Goal: Information Seeking & Learning: Learn about a topic

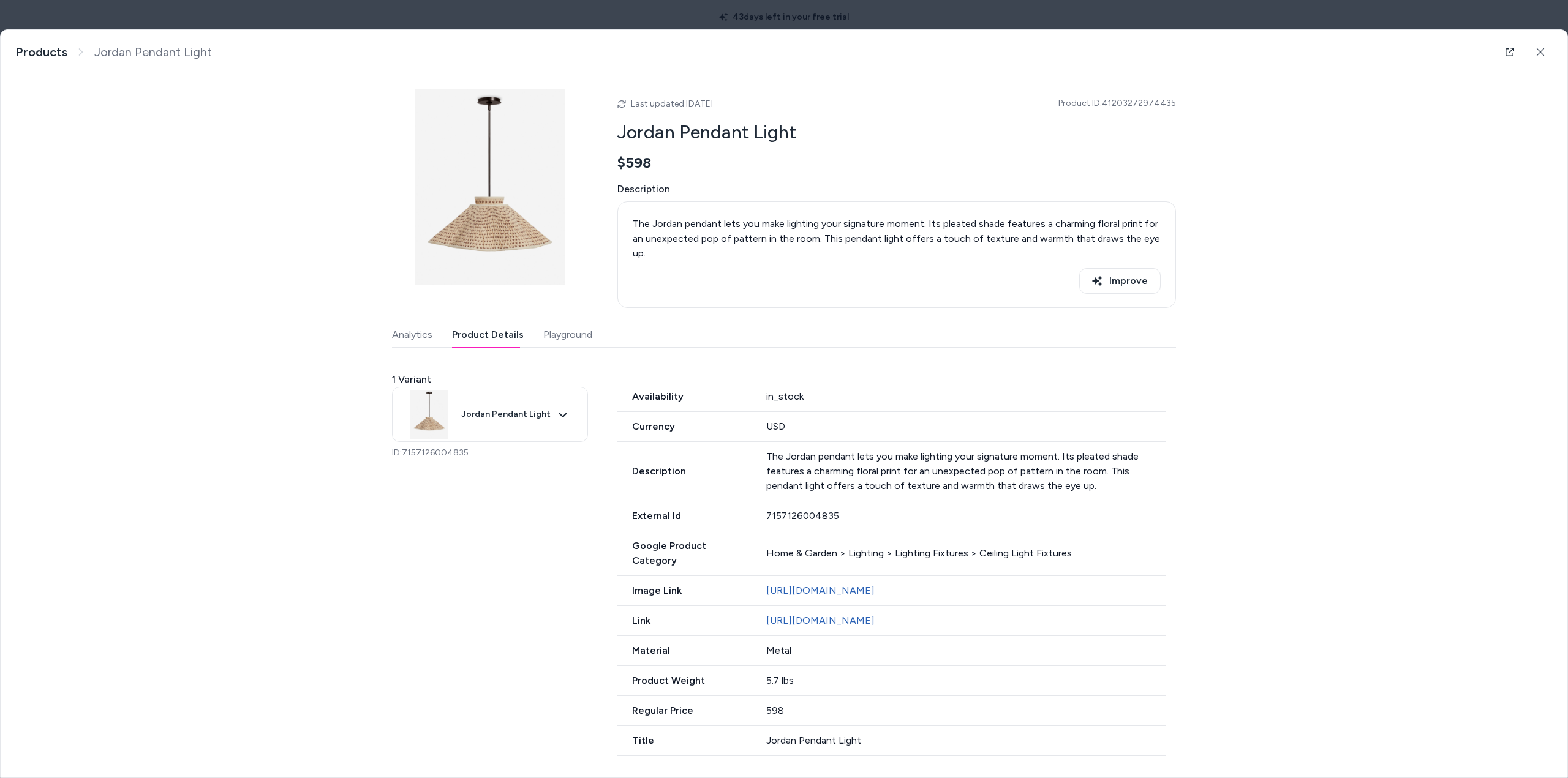
scroll to position [13, 0]
click at [1539, 48] on button at bounding box center [1540, 52] width 24 height 24
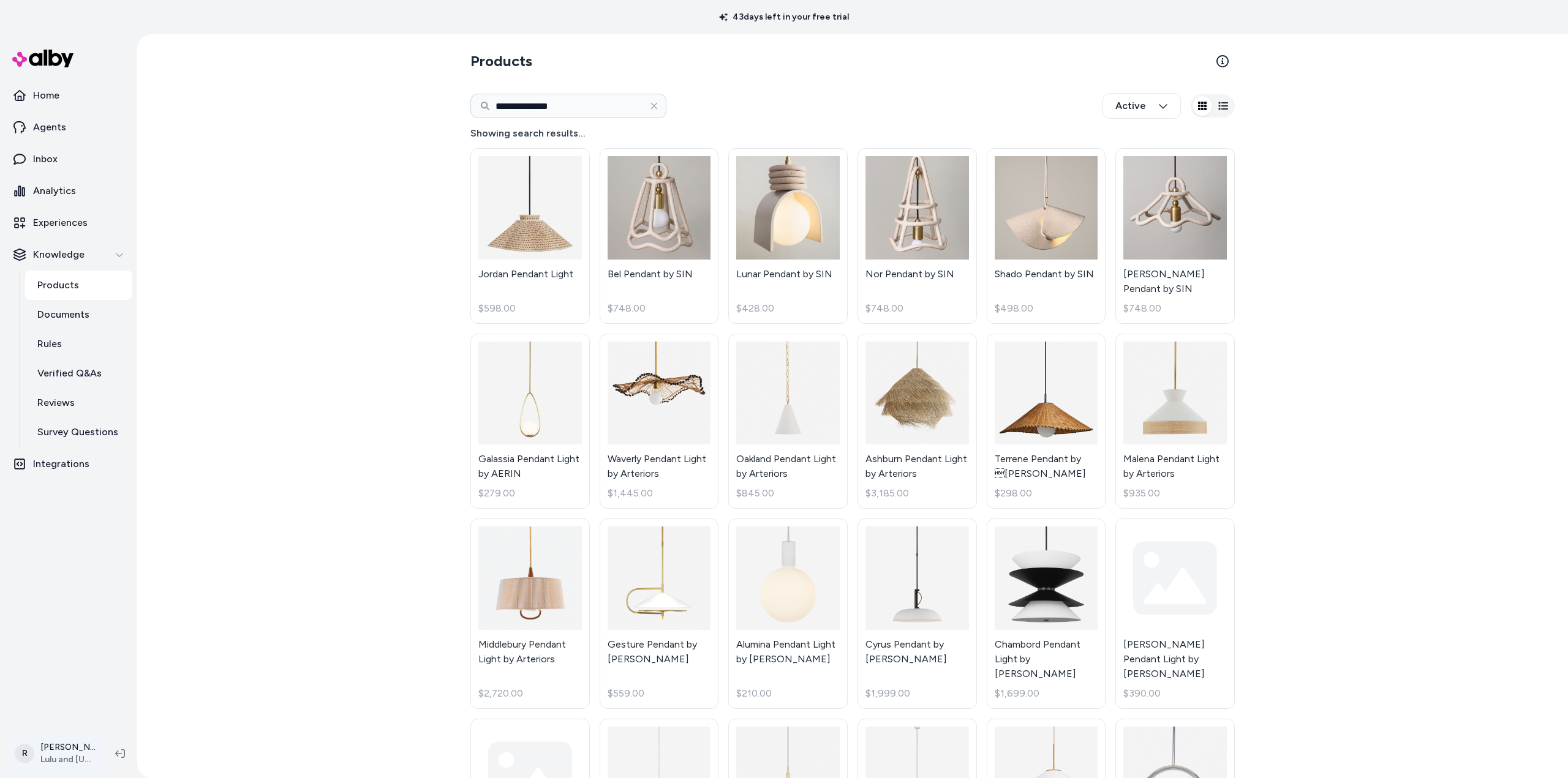
click at [82, 749] on html "**********" at bounding box center [784, 389] width 1568 height 778
click at [64, 709] on div "Log out" at bounding box center [109, 711] width 193 height 29
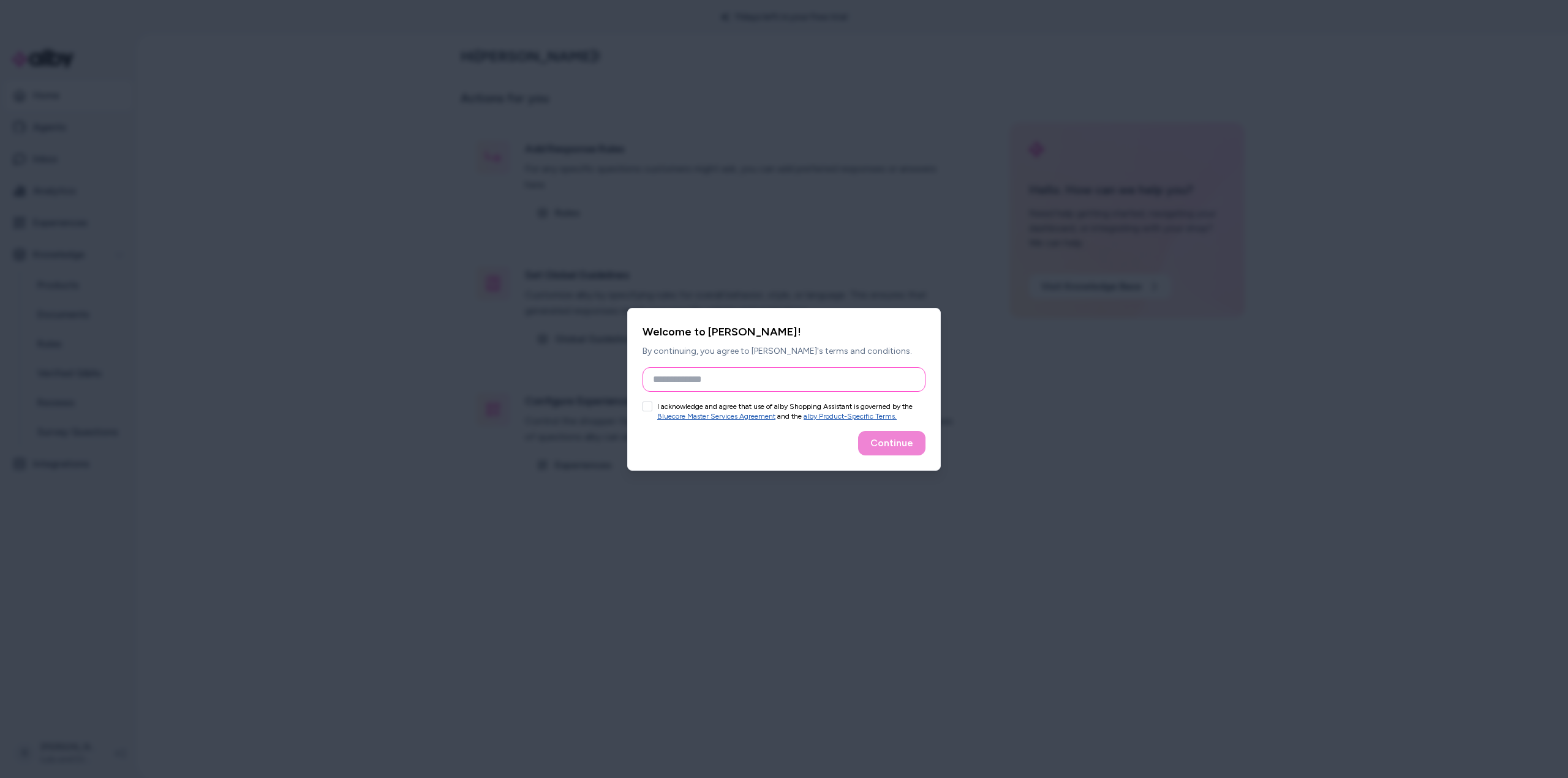
click at [719, 378] on input "Full Name" at bounding box center [784, 379] width 283 height 24
type input "**********"
click at [647, 407] on button "I acknowledge and agree that use of alby Shopping Assistant is governed by the …" at bounding box center [647, 406] width 10 height 10
click at [891, 443] on button "Continue" at bounding box center [892, 443] width 67 height 24
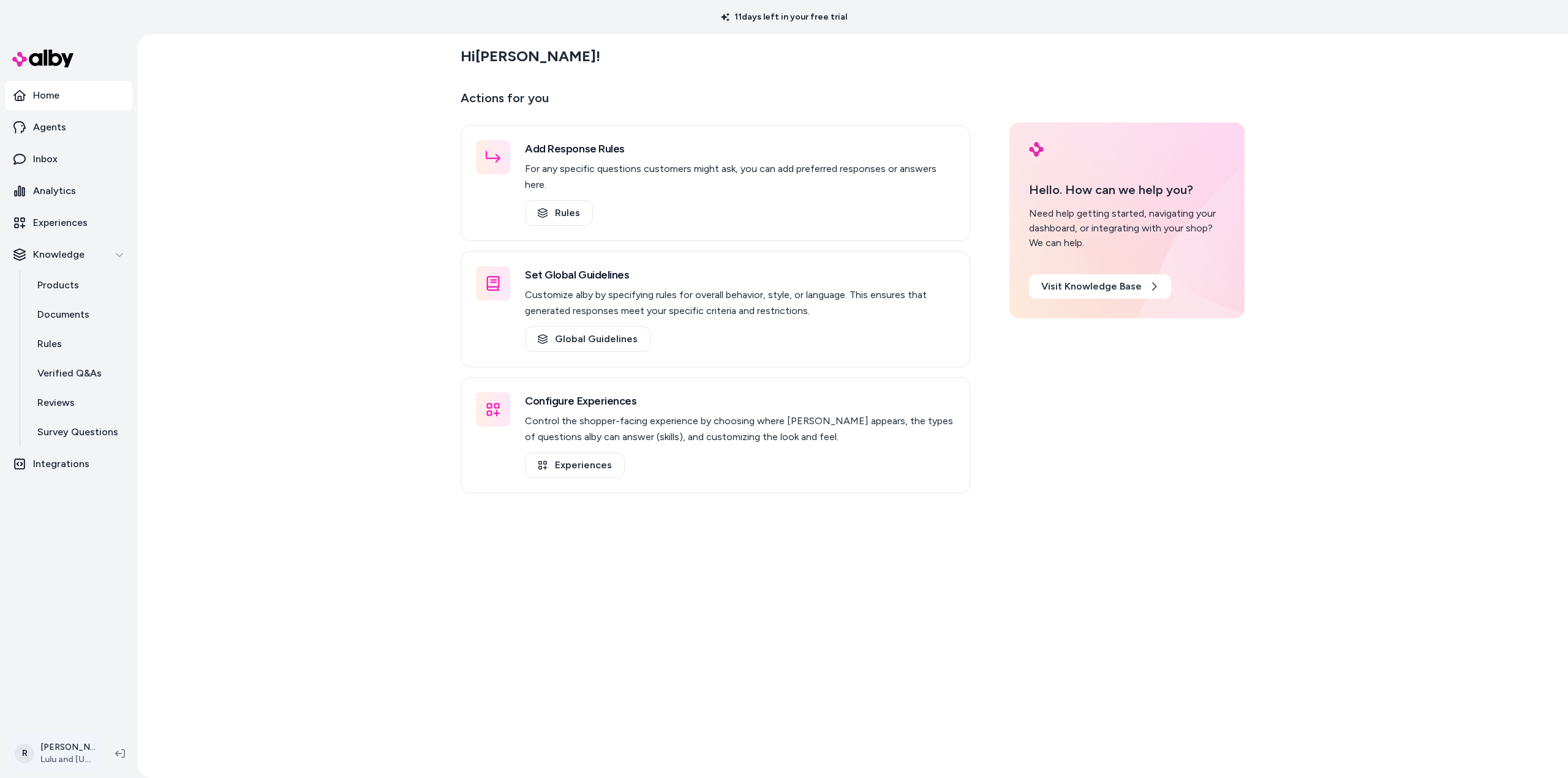
click at [66, 756] on html "11 days left in your free trial Home Agents Inbox Analytics Experiences Knowled…" at bounding box center [784, 389] width 1568 height 778
click at [123, 575] on div "R [PERSON_NAME] and [US_STATE]" at bounding box center [109, 576] width 193 height 32
click at [458, 656] on html "11 days left in your free trial Home Agents Inbox Analytics Experiences Knowled…" at bounding box center [784, 389] width 1568 height 778
click at [53, 277] on link "Products" at bounding box center [79, 285] width 107 height 29
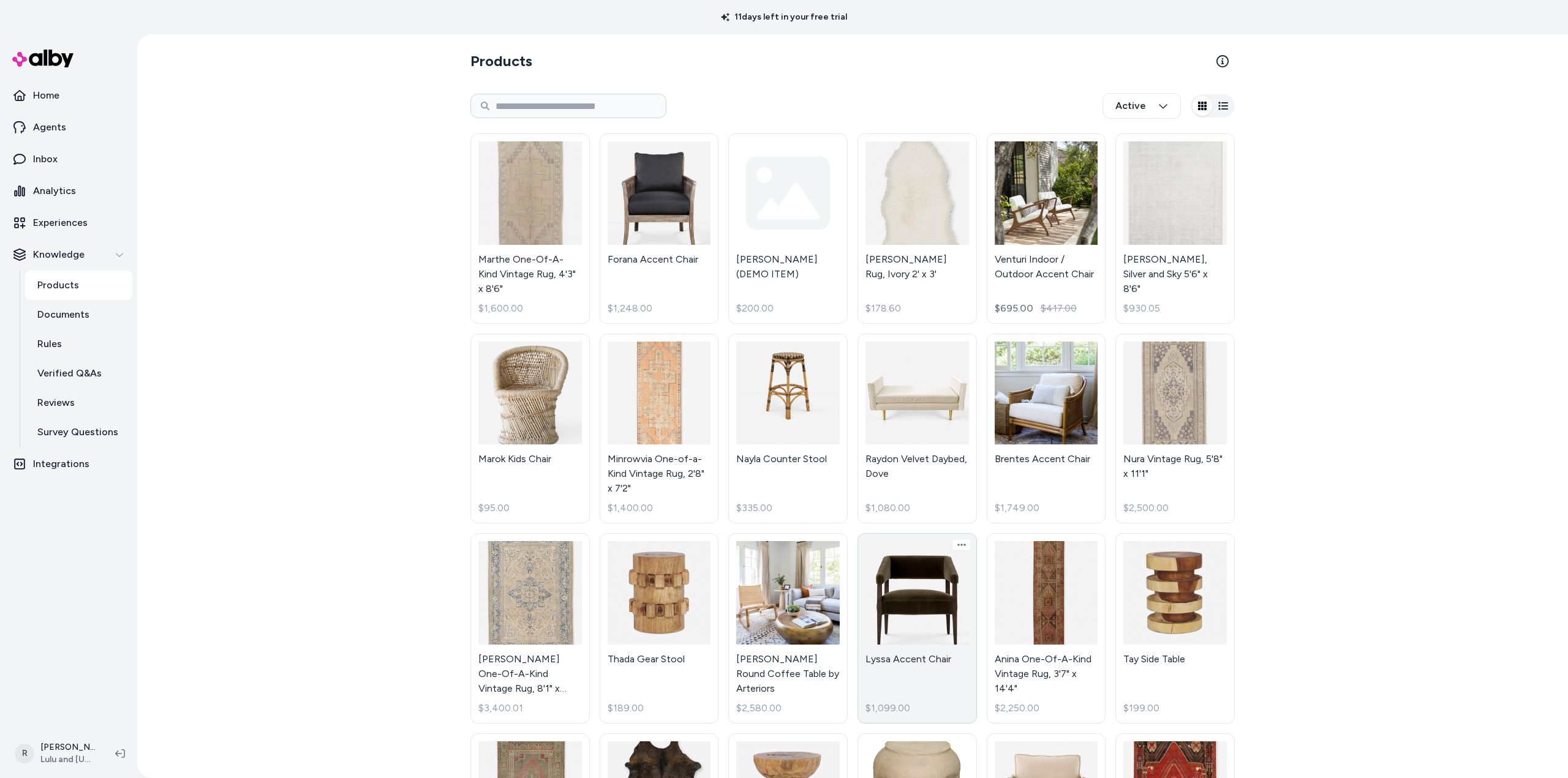
click at [906, 584] on link "Lyssa Accent Chair $1,099.00" at bounding box center [917, 628] width 119 height 190
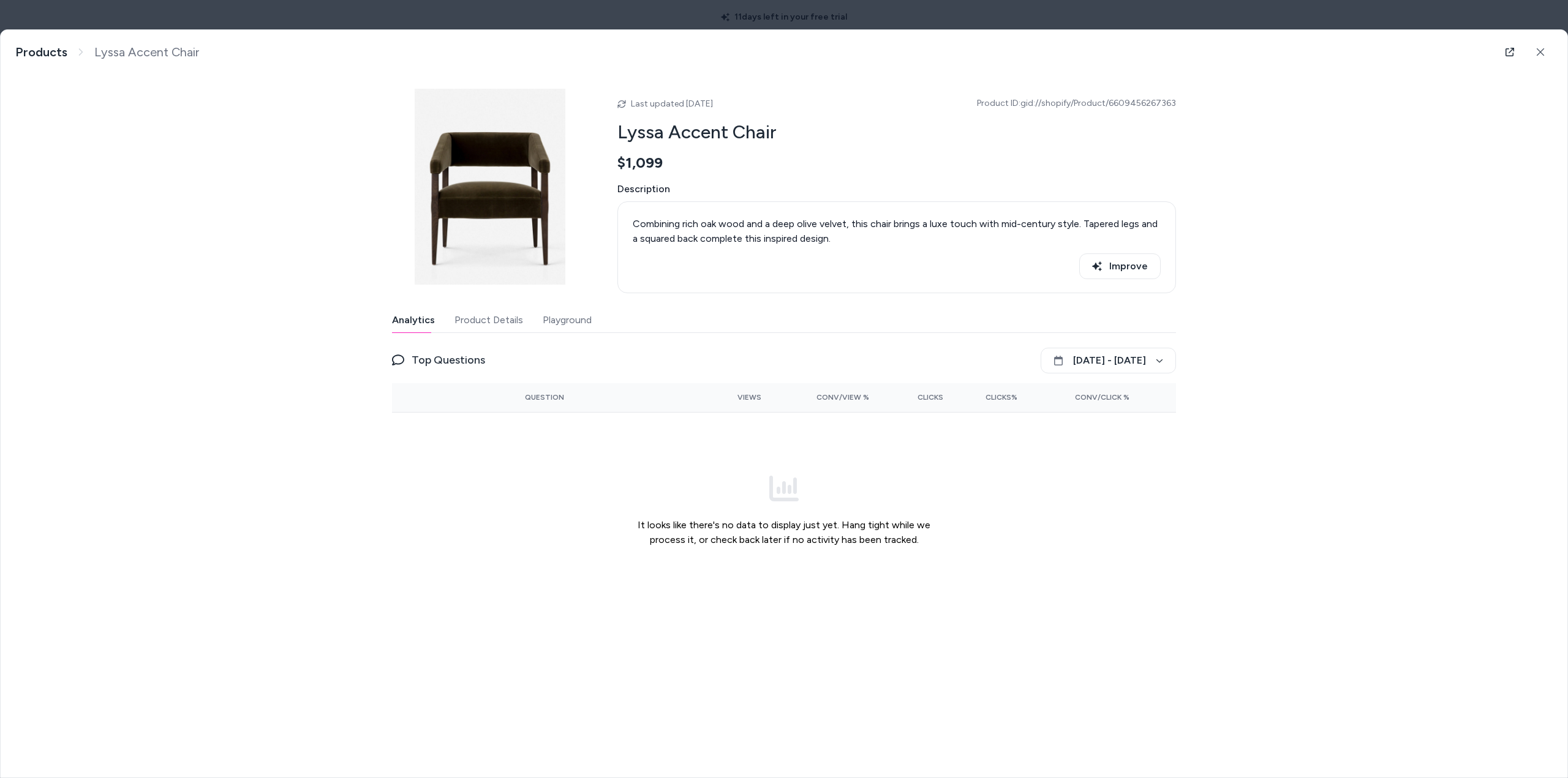
click at [483, 321] on button "Product Details" at bounding box center [488, 320] width 69 height 24
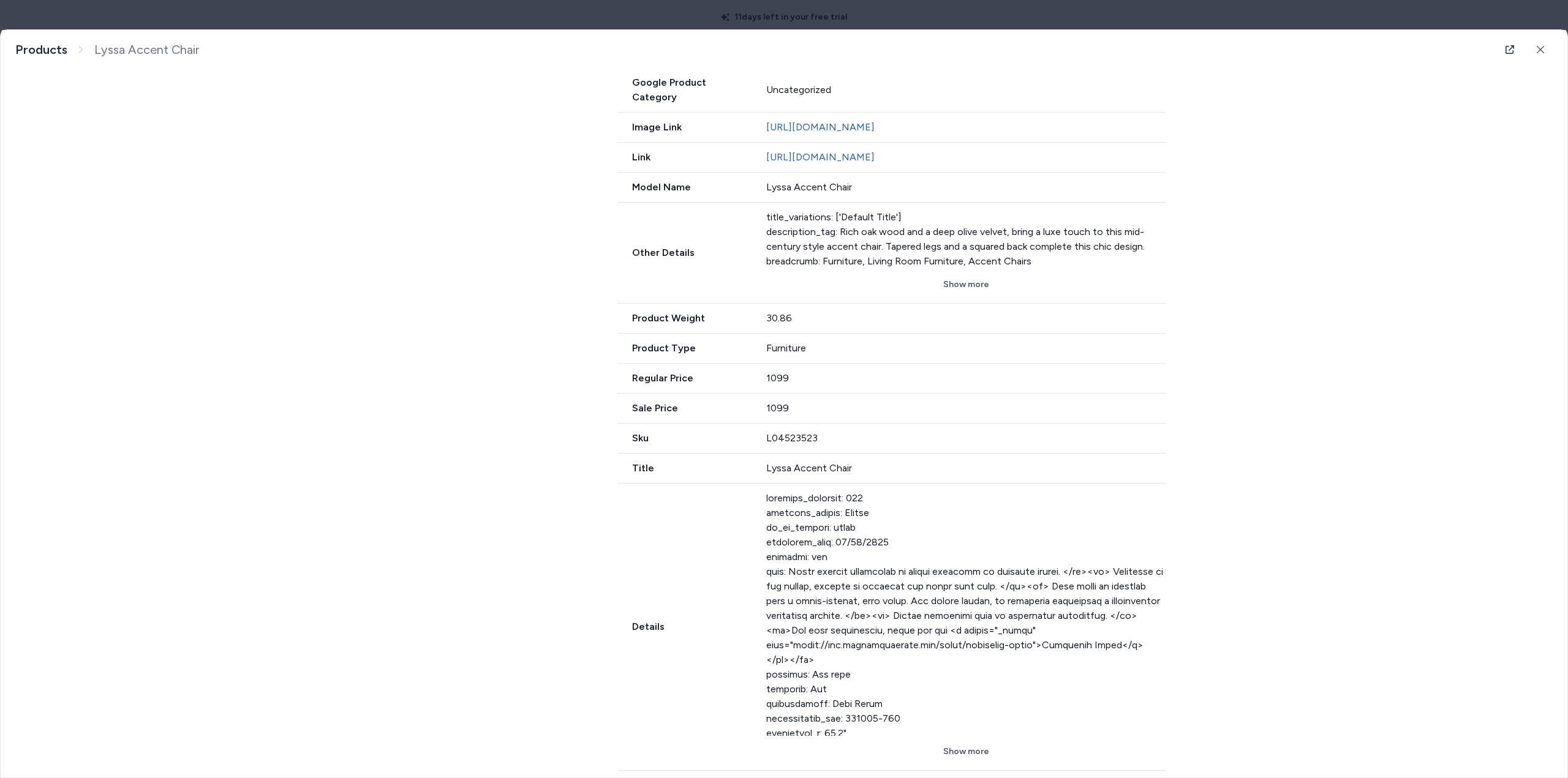
scroll to position [499, 0]
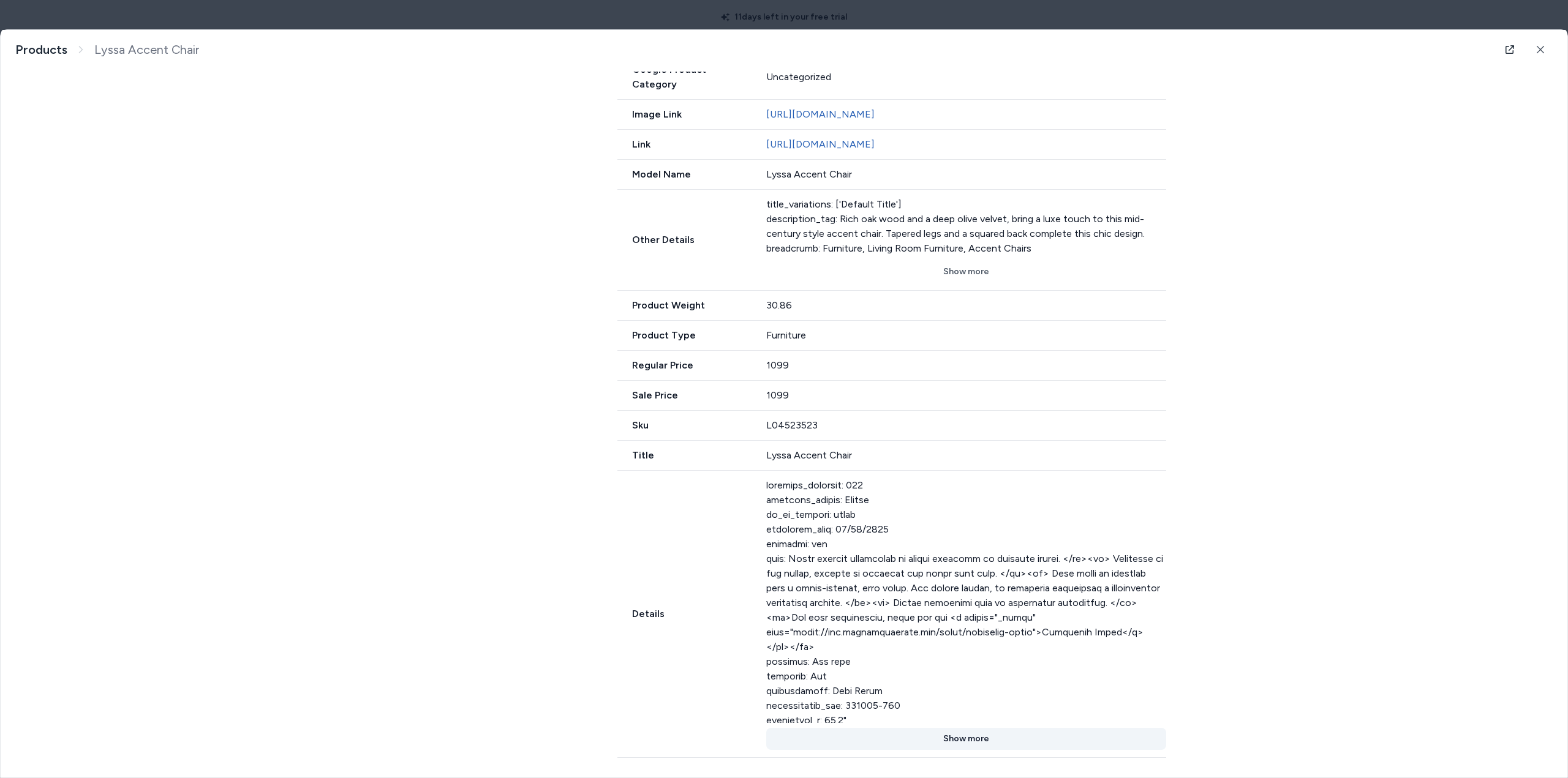
click at [967, 737] on button "Show more" at bounding box center [966, 739] width 401 height 22
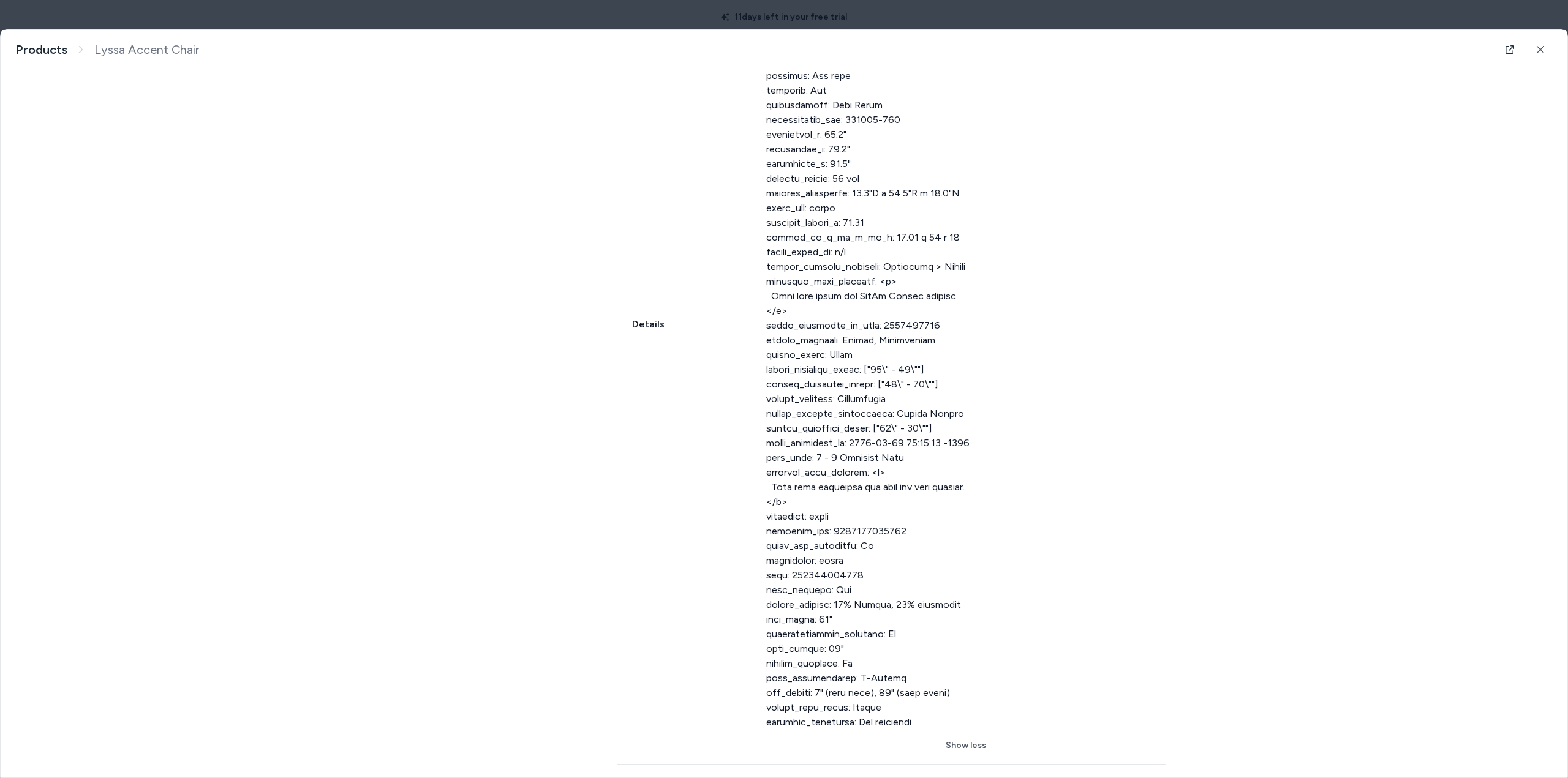
scroll to position [1091, 0]
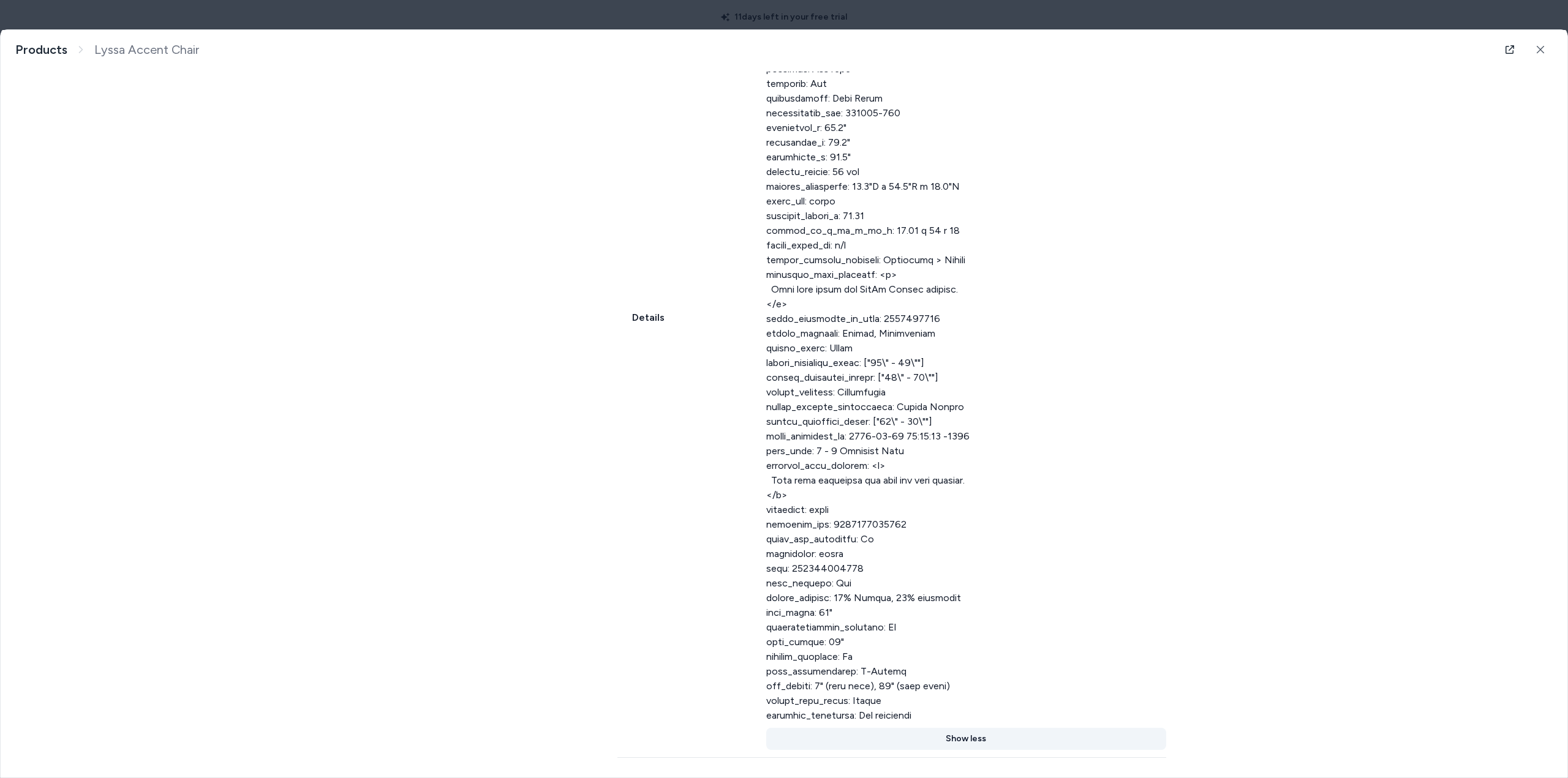
click at [967, 737] on button "Show less" at bounding box center [966, 739] width 401 height 22
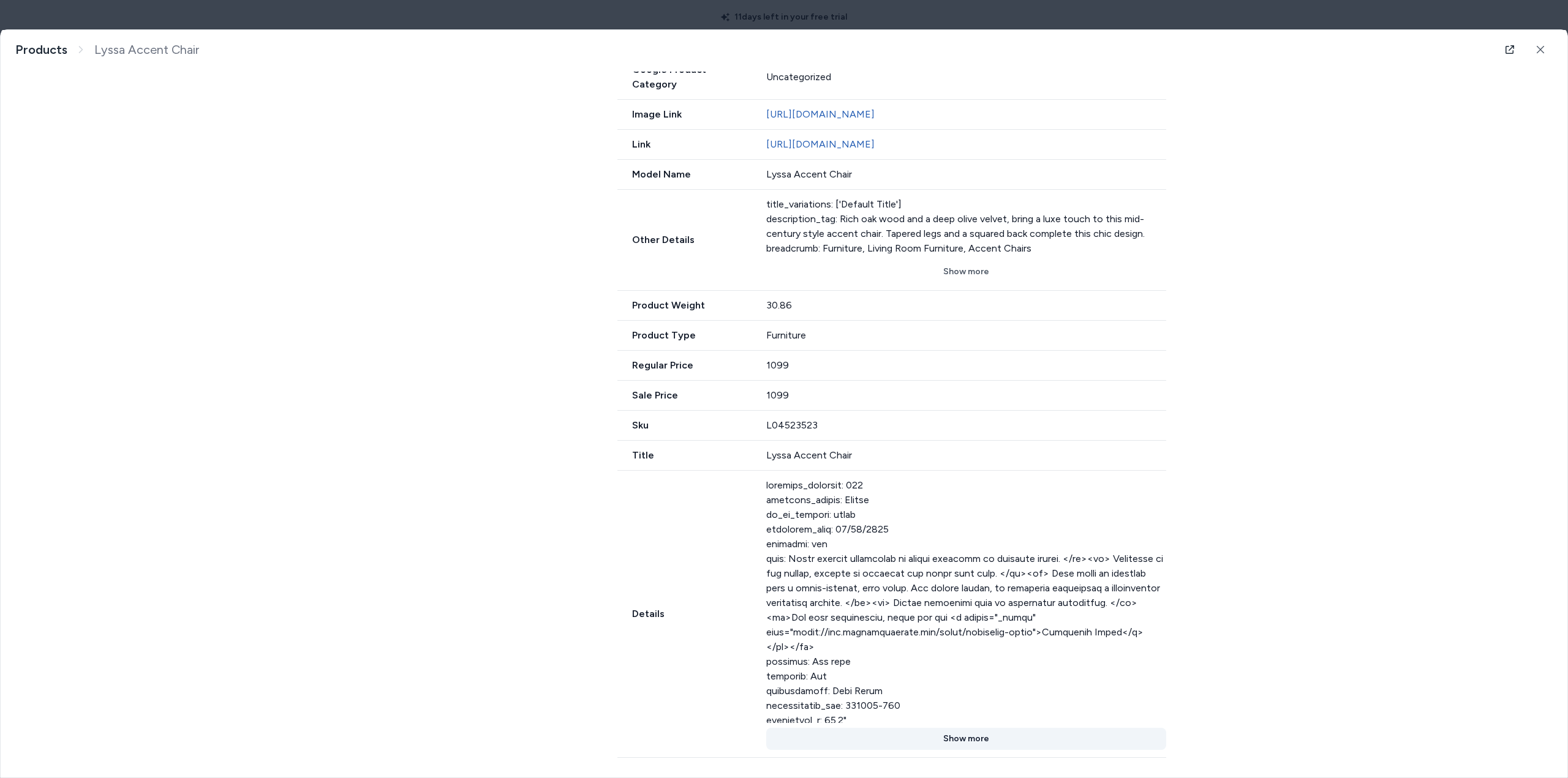
scroll to position [499, 0]
click at [962, 737] on button "Show more" at bounding box center [966, 739] width 401 height 22
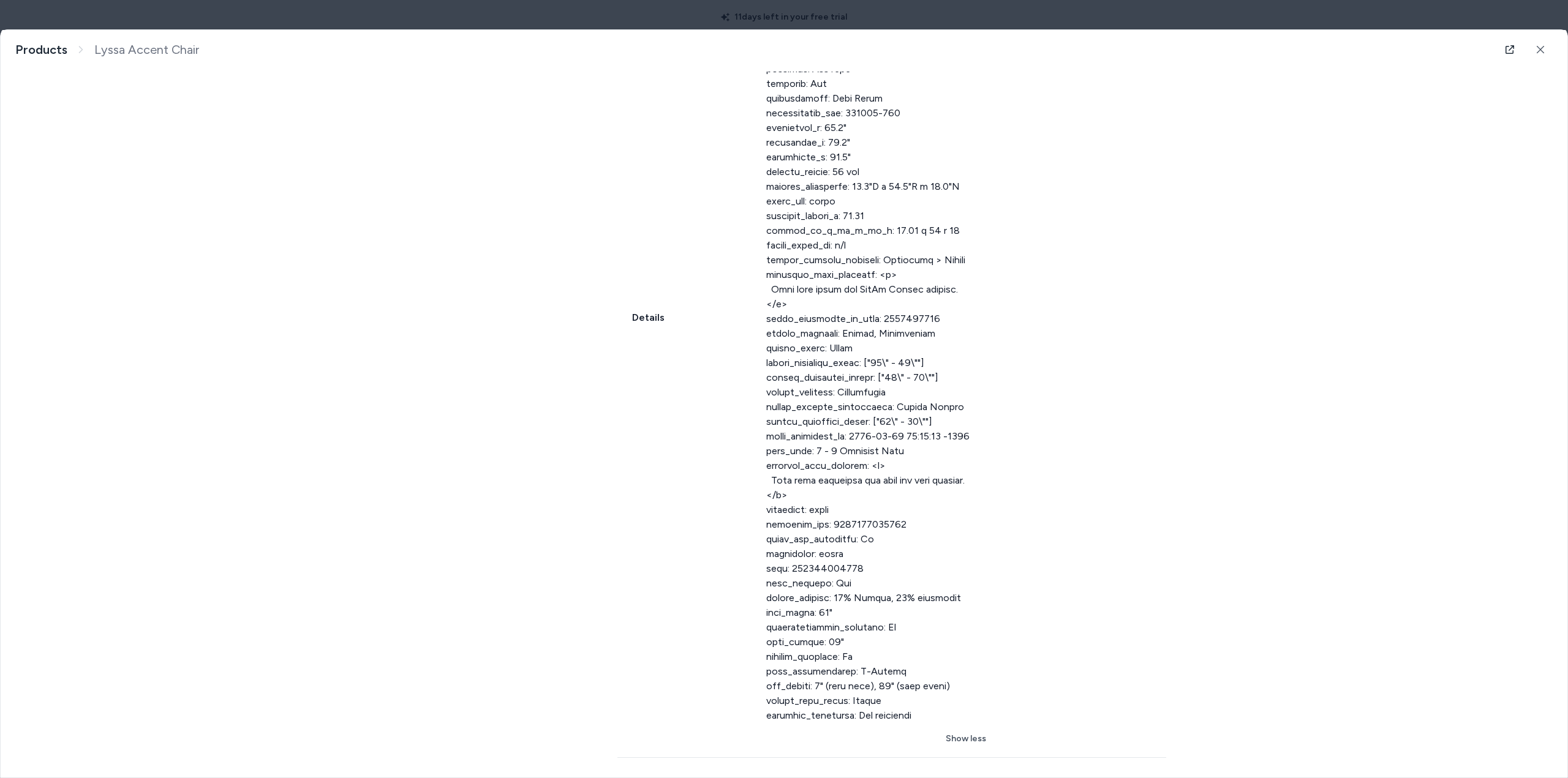
scroll to position [654, 0]
